Goal: Answer question/provide support

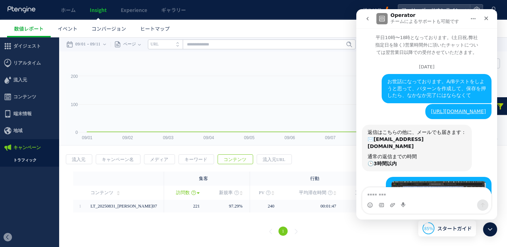
scroll to position [1, 0]
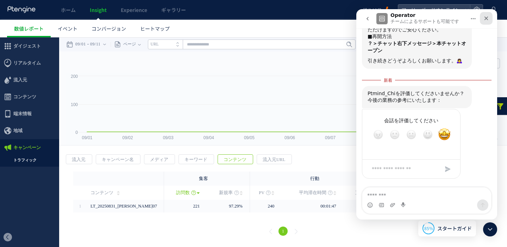
drag, startPoint x: 487, startPoint y: 16, endPoint x: 778, endPoint y: 30, distance: 291.3
click at [487, 16] on icon "クローズ" at bounding box center [486, 18] width 6 height 6
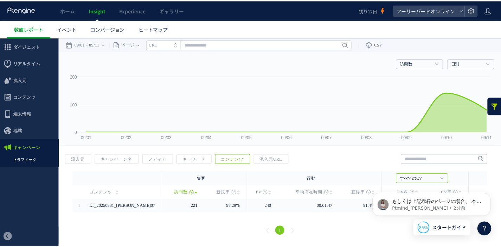
scroll to position [0, 0]
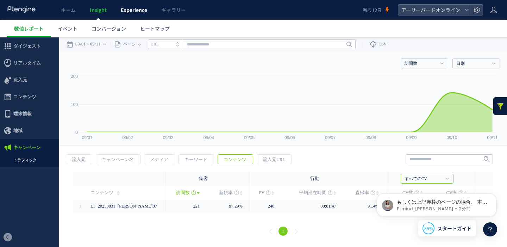
click at [129, 9] on span "Experience" at bounding box center [134, 9] width 26 height 7
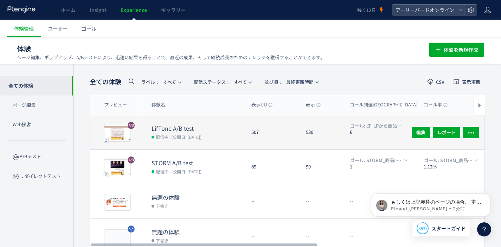
click at [211, 129] on dt "LifTone A/B test" at bounding box center [199, 128] width 94 height 8
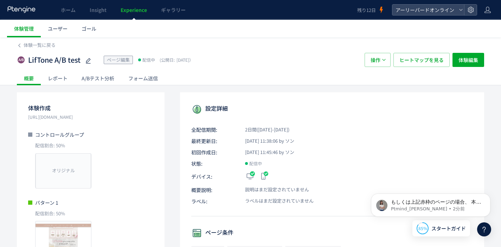
click at [104, 78] on div "A/Bテスト分析" at bounding box center [98, 78] width 47 height 14
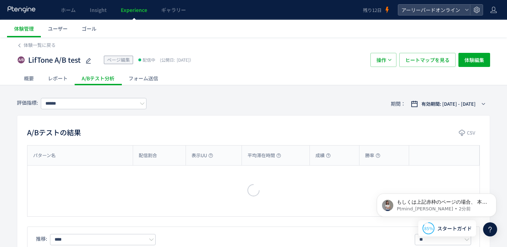
type input "**********"
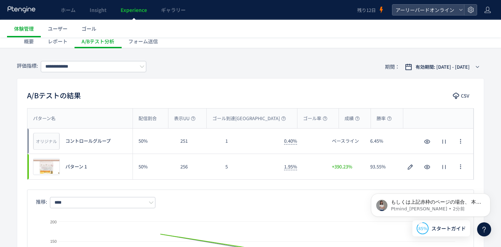
scroll to position [62, 0]
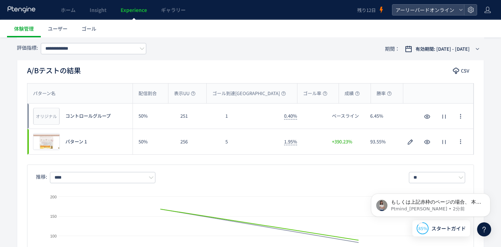
click at [482, 229] on icon at bounding box center [484, 229] width 8 height 8
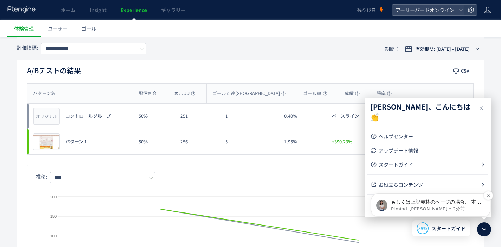
click at [443, 204] on p "もしくは上記赤枠のページの場合、 本来ならこのURLが使われているなどヒントになりそうなものがあればご教示ください。" at bounding box center [436, 201] width 91 height 7
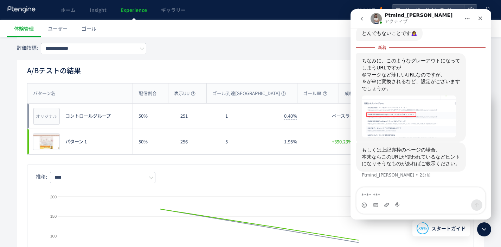
scroll to position [1215, 0]
drag, startPoint x: 387, startPoint y: 61, endPoint x: 412, endPoint y: 68, distance: 26.2
click at [412, 68] on div "ちなみに、このようなグレーアウトになってしまうURLですが" at bounding box center [411, 64] width 99 height 14
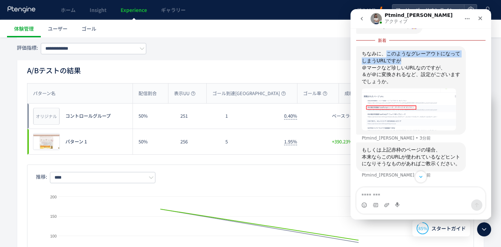
scroll to position [1217, 0]
click at [400, 103] on img "Ptmind_伊東さんから新しいメッセージが届きました…" at bounding box center [409, 109] width 94 height 42
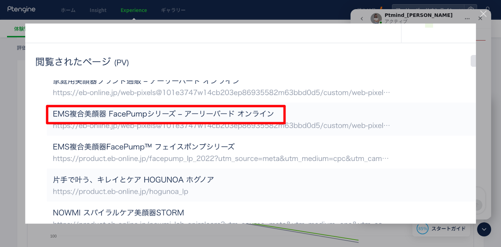
click at [481, 15] on div "クローズ" at bounding box center [484, 14] width 7 height 7
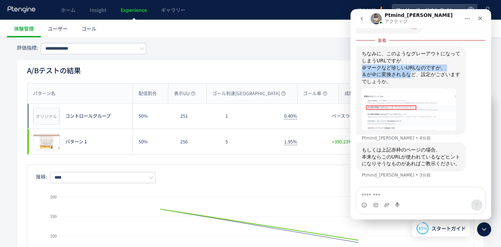
drag, startPoint x: 364, startPoint y: 72, endPoint x: 412, endPoint y: 82, distance: 49.2
click at [412, 82] on div "ちなみに、このようなグレーアウトになってしまうURLですが ＠マークなど珍しいURLなのですが、 ＆が＠に変換されるなど、設定がございますでしょうか。" at bounding box center [411, 90] width 99 height 80
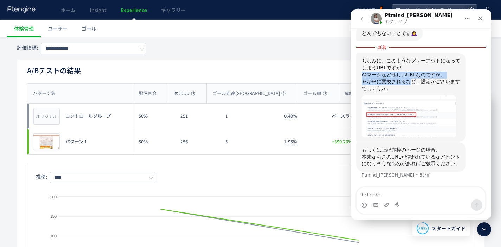
scroll to position [1215, 0]
click at [393, 117] on img "Ptmind_伊東さんから新しいメッセージが届きました…" at bounding box center [409, 116] width 94 height 42
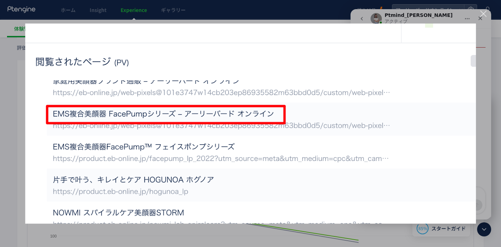
click at [278, 9] on div "Intercom Messenger" at bounding box center [250, 123] width 501 height 247
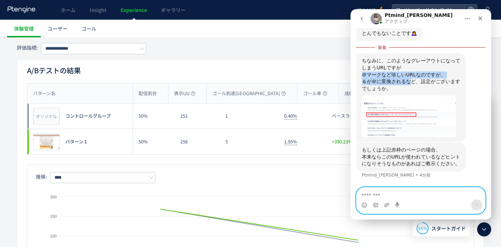
click at [398, 196] on textarea "メッセージ..." at bounding box center [421, 193] width 129 height 12
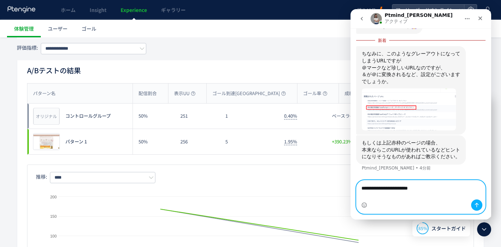
scroll to position [1222, 0]
paste textarea "**********"
type textarea "**********"
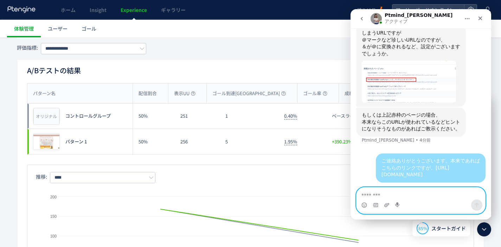
scroll to position [1238, 0]
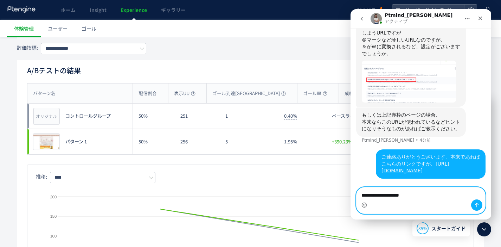
type textarea "**********"
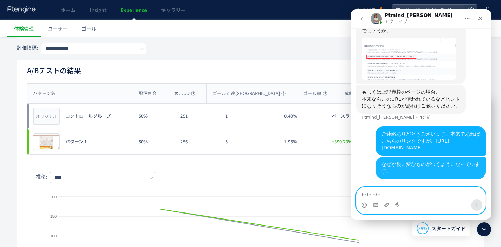
scroll to position [1261, 0]
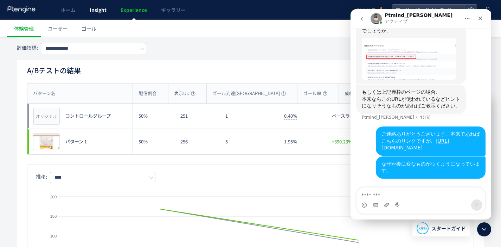
click at [99, 12] on span "Insight" at bounding box center [98, 9] width 17 height 7
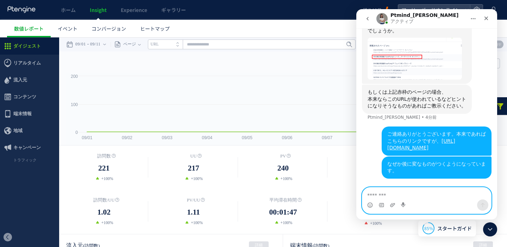
click at [398, 194] on textarea "メッセージ..." at bounding box center [426, 193] width 129 height 12
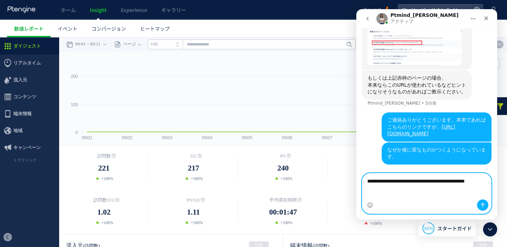
scroll to position [1275, 0]
type textarea "**********"
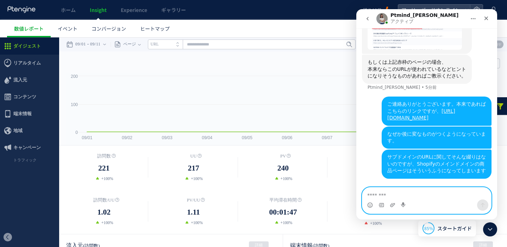
scroll to position [1291, 0]
click at [14, 162] on link "トラフィック" at bounding box center [29, 160] width 59 height 8
